Goal: Task Accomplishment & Management: Manage account settings

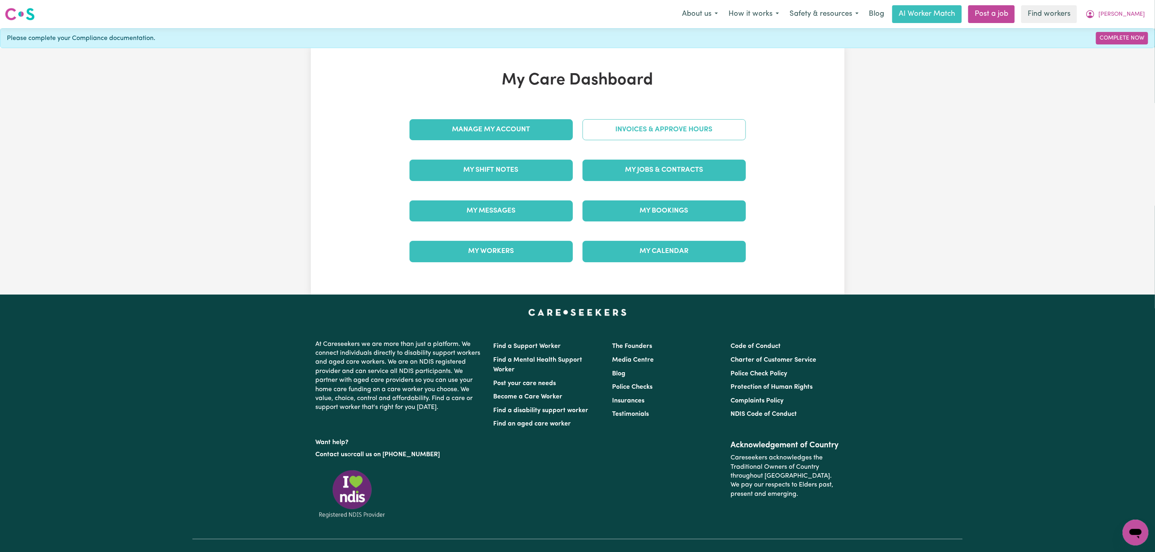
click at [624, 120] on link "Invoices & Approve Hours" at bounding box center [663, 129] width 163 height 21
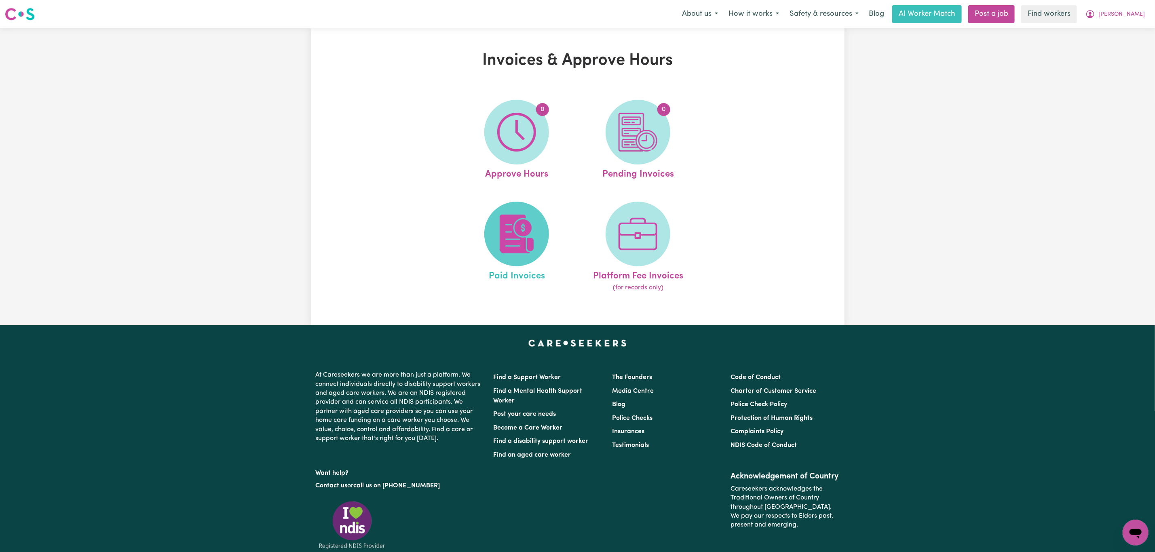
click at [516, 219] on img at bounding box center [516, 234] width 39 height 39
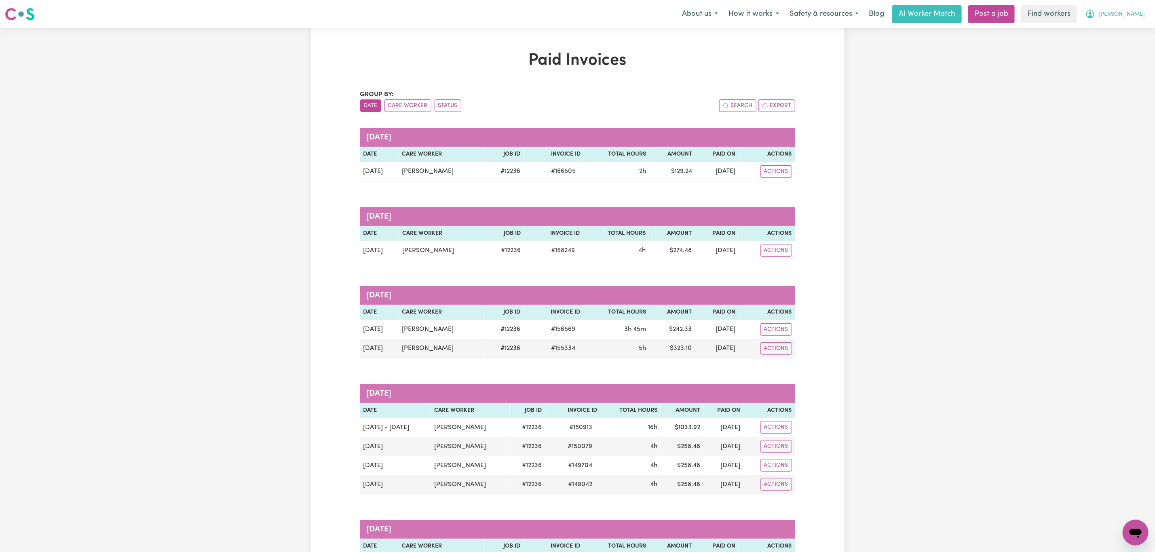
click at [1135, 18] on span "[PERSON_NAME]" at bounding box center [1121, 14] width 46 height 9
click at [1125, 36] on link "My Dashboard" at bounding box center [1118, 31] width 64 height 15
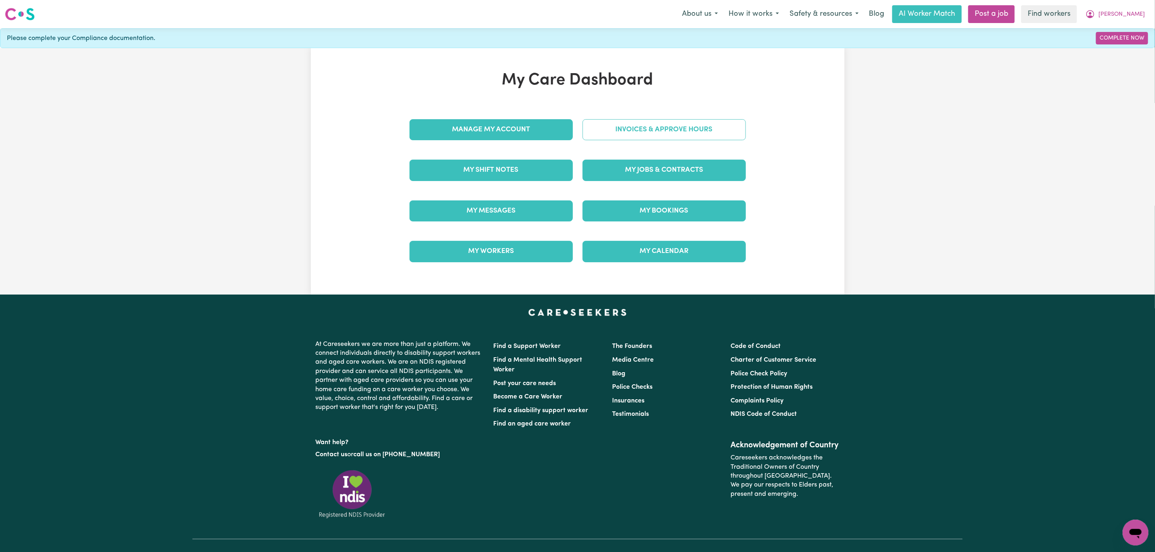
click at [667, 135] on link "Invoices & Approve Hours" at bounding box center [663, 129] width 163 height 21
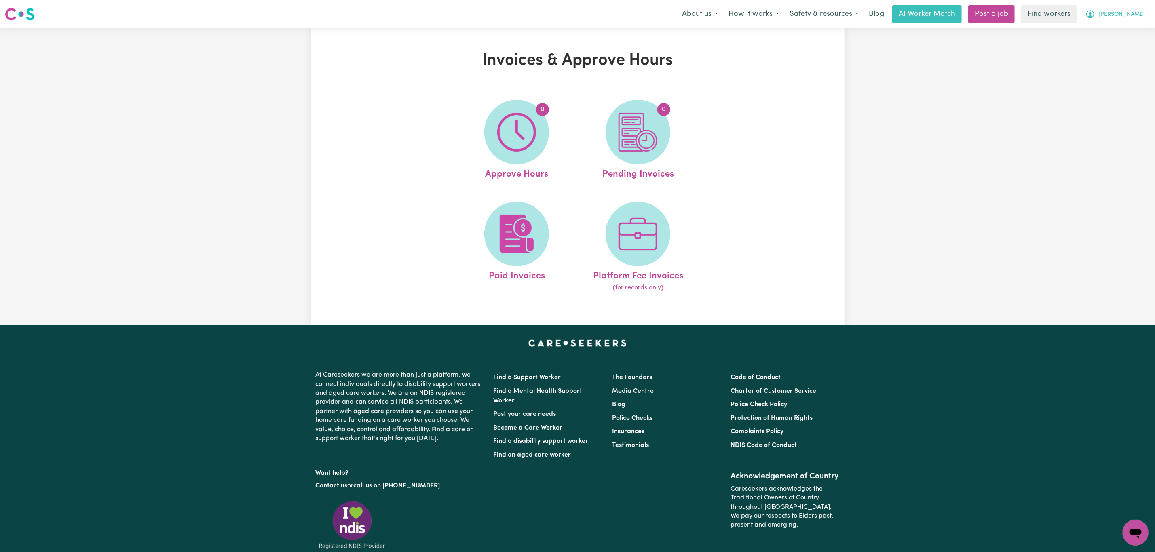
click at [1142, 16] on button "[PERSON_NAME]" at bounding box center [1115, 14] width 70 height 17
click at [1125, 44] on link "Logout" at bounding box center [1118, 46] width 64 height 15
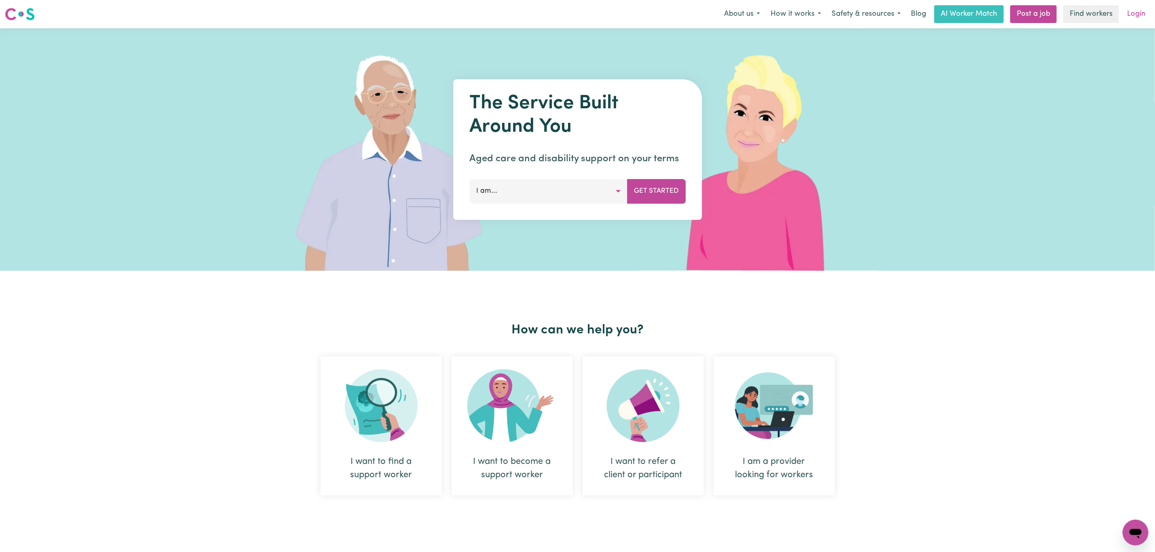
click at [1145, 6] on link "Login" at bounding box center [1136, 14] width 28 height 18
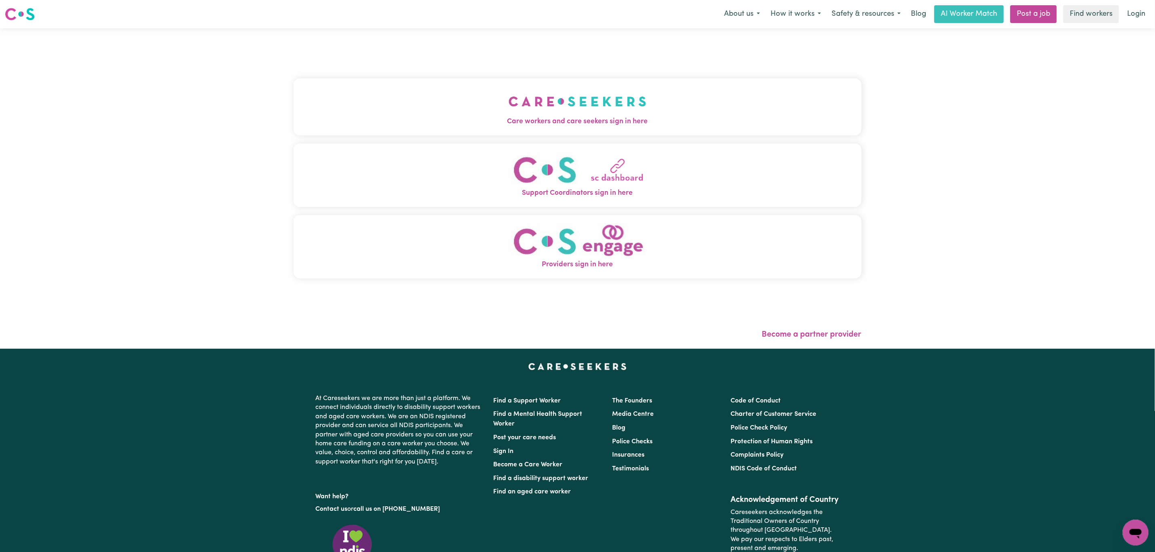
click at [567, 108] on button "Care workers and care seekers sign in here" at bounding box center [577, 106] width 568 height 57
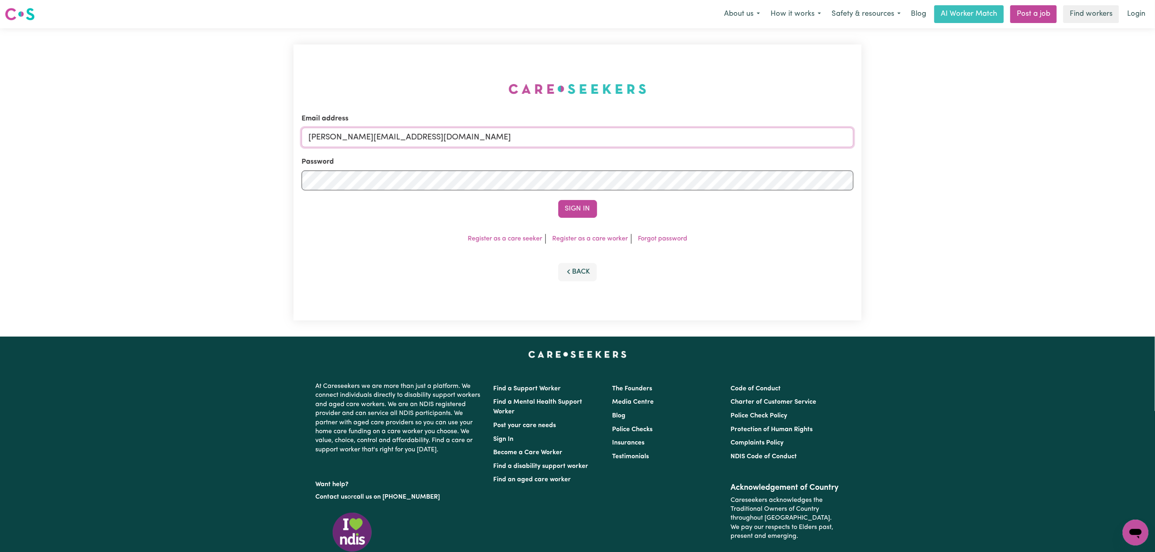
click at [364, 143] on input "[PERSON_NAME][EMAIL_ADDRESS][DOMAIN_NAME]" at bounding box center [578, 137] width 552 height 19
drag, startPoint x: 352, startPoint y: 141, endPoint x: 601, endPoint y: 146, distance: 249.4
click at [601, 146] on input "[EMAIL_ADDRESS][PERSON_NAME][DOMAIN_NAME]" at bounding box center [578, 137] width 552 height 19
type input "superuser~[EMAIL_ADDRESS][DOMAIN_NAME]"
click at [572, 216] on button "Sign In" at bounding box center [577, 209] width 39 height 18
